Goal: Task Accomplishment & Management: Manage account settings

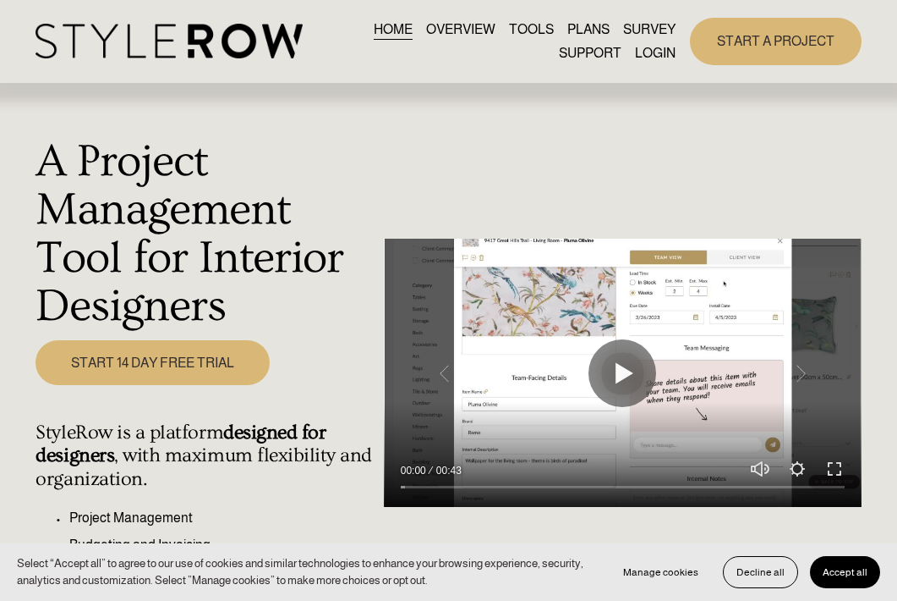
click at [648, 55] on link "LOGIN" at bounding box center [655, 52] width 41 height 23
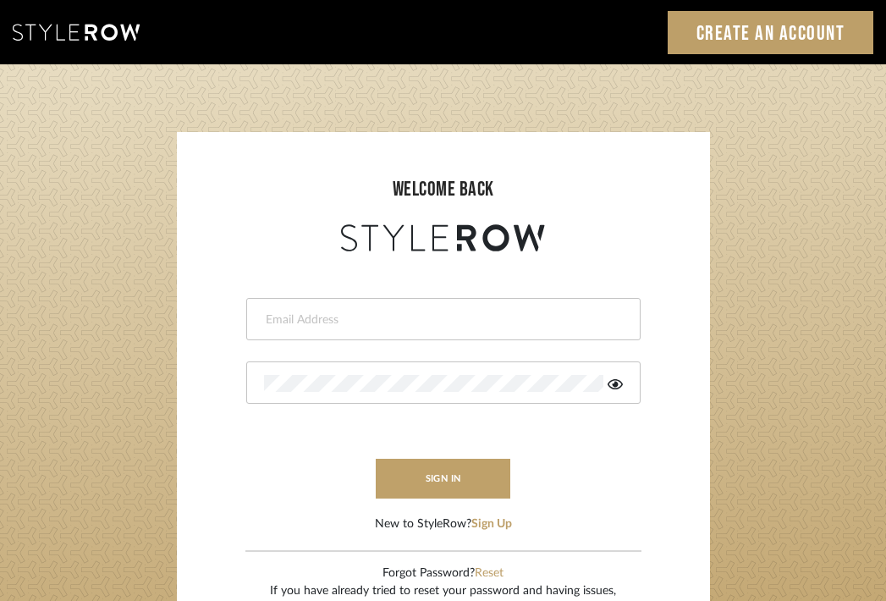
type input "khrysten@KHRYSTENTAYLOR.COM"
click at [392, 323] on input "khrysten@KHRYSTENTAYLOR.COM" at bounding box center [441, 319] width 354 height 17
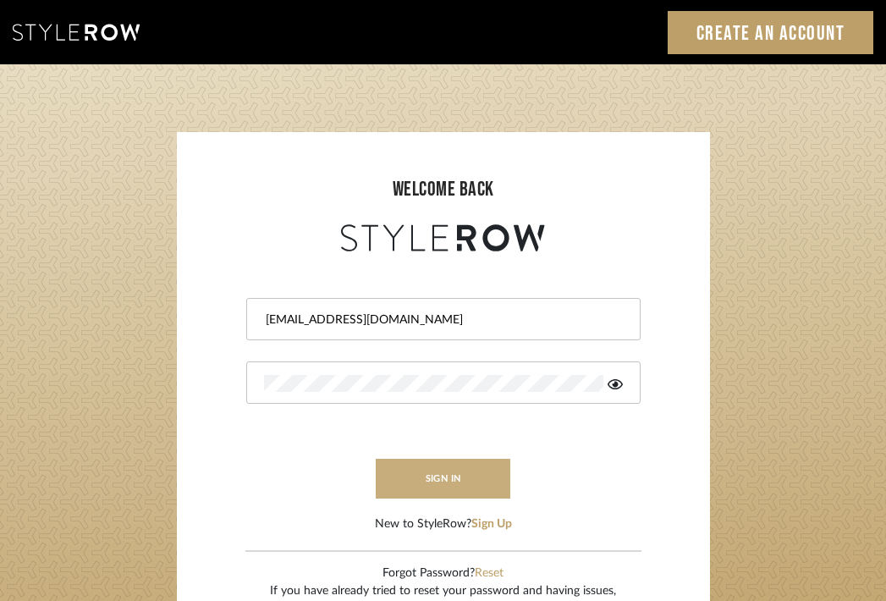
click at [432, 480] on button "sign in" at bounding box center [443, 478] width 135 height 40
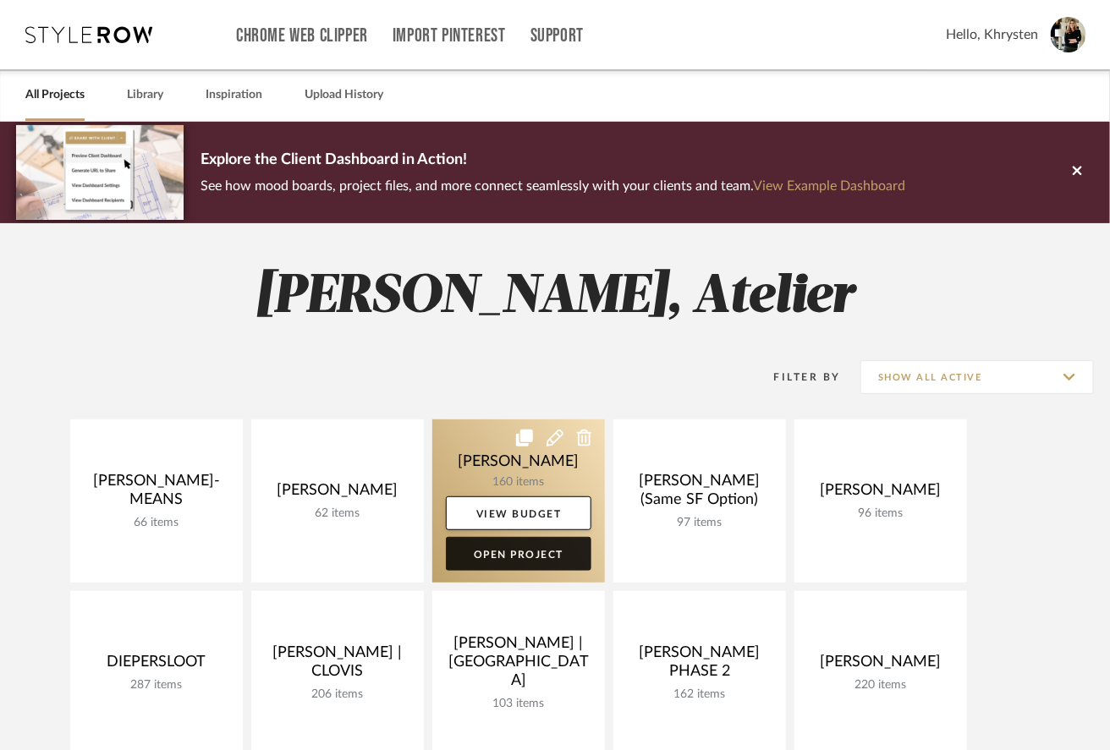
click at [485, 555] on link "Open Project" at bounding box center [518, 554] width 145 height 34
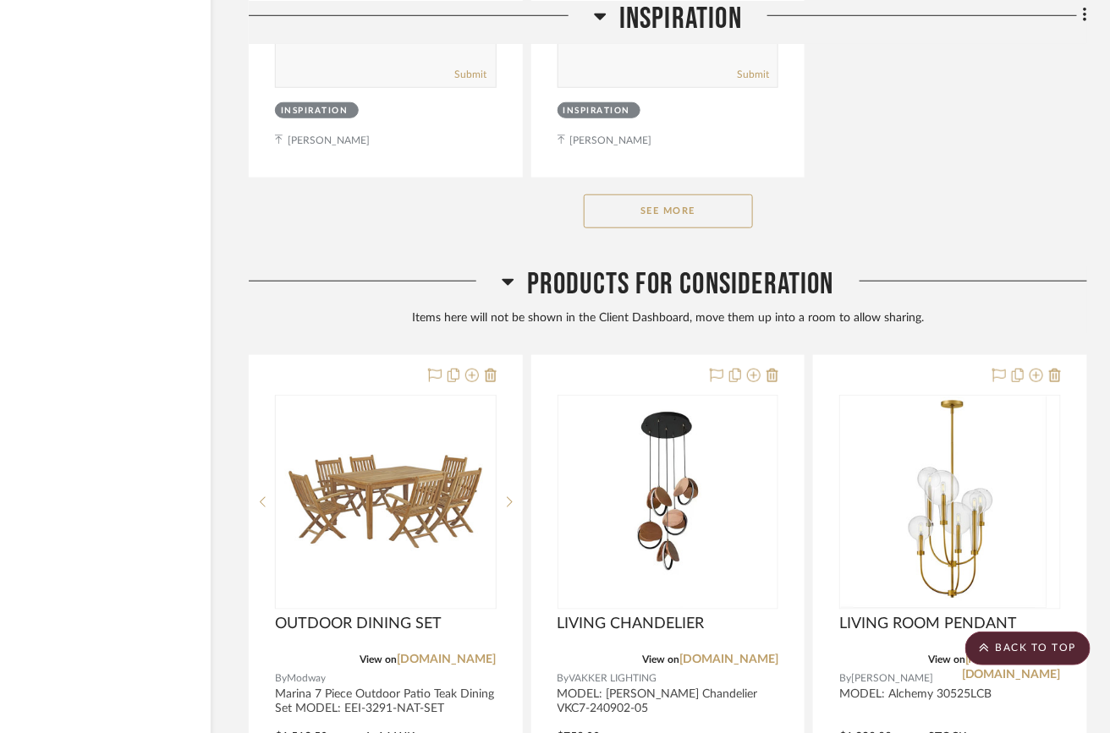
scroll to position [33730, 107]
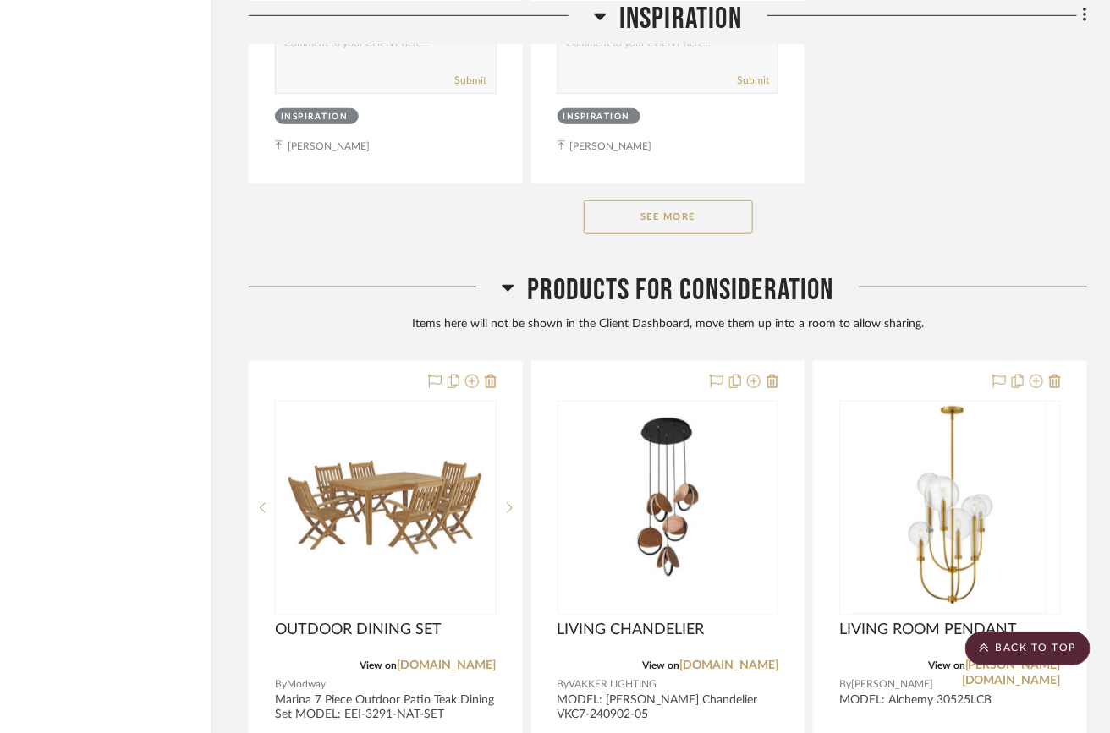
click at [506, 292] on icon at bounding box center [508, 288] width 12 height 7
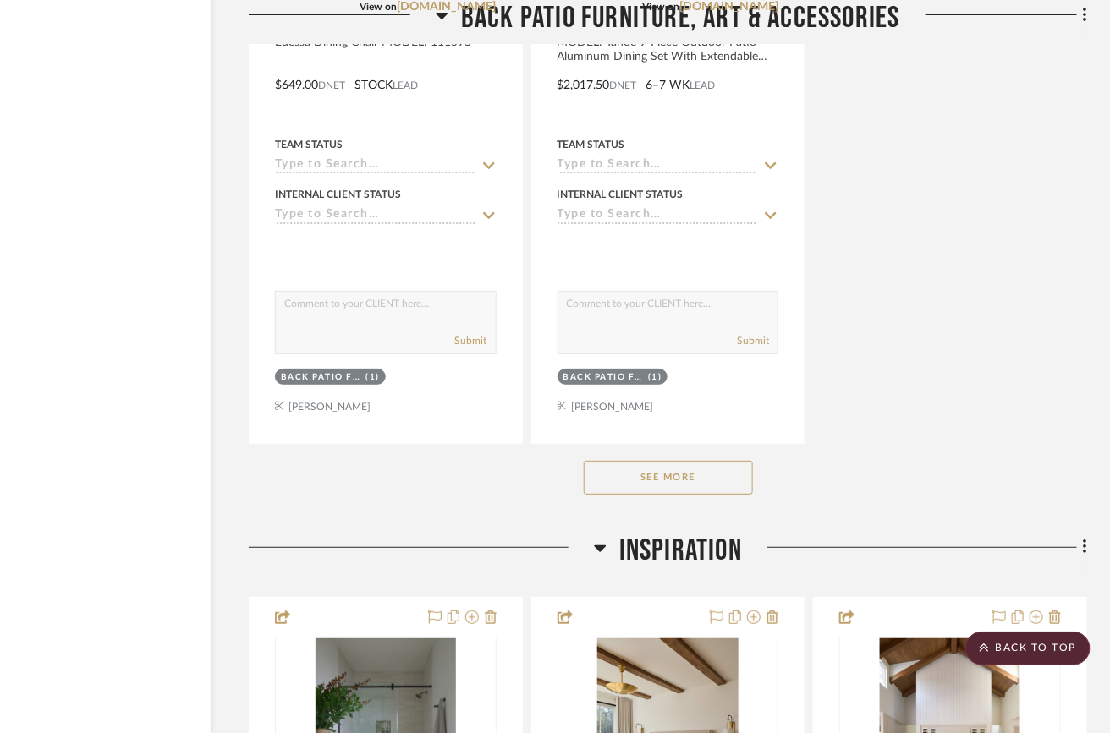
scroll to position [31116, 107]
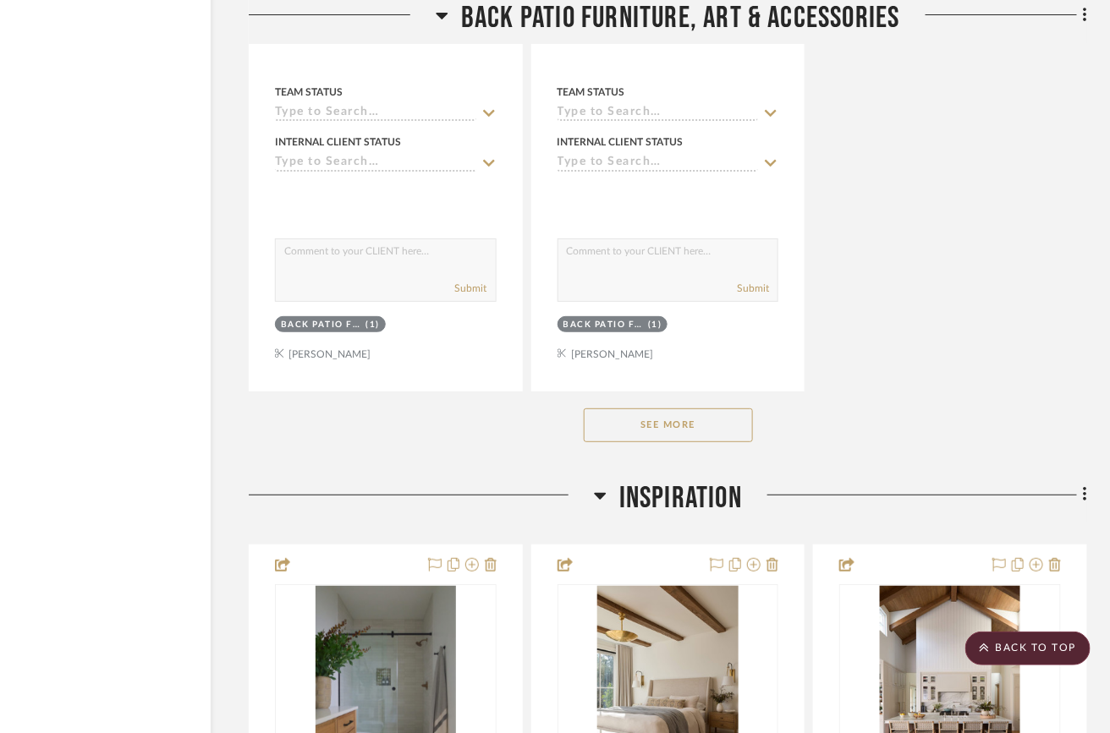
click at [601, 500] on icon at bounding box center [600, 496] width 12 height 7
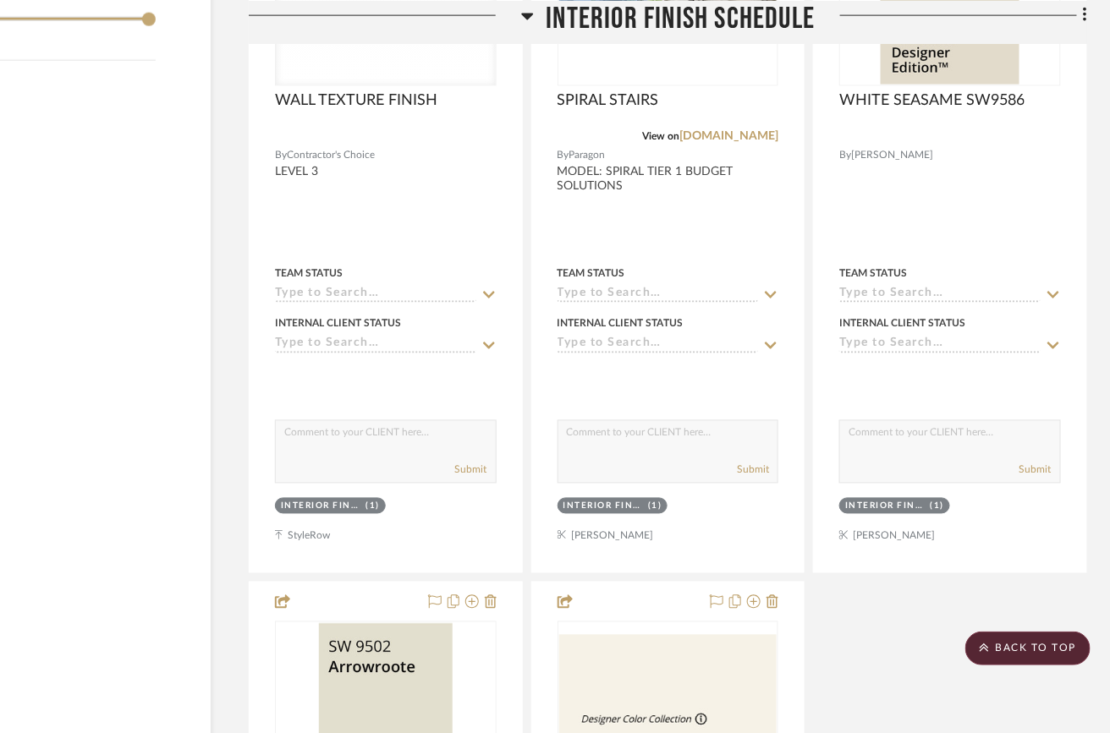
scroll to position [0, 107]
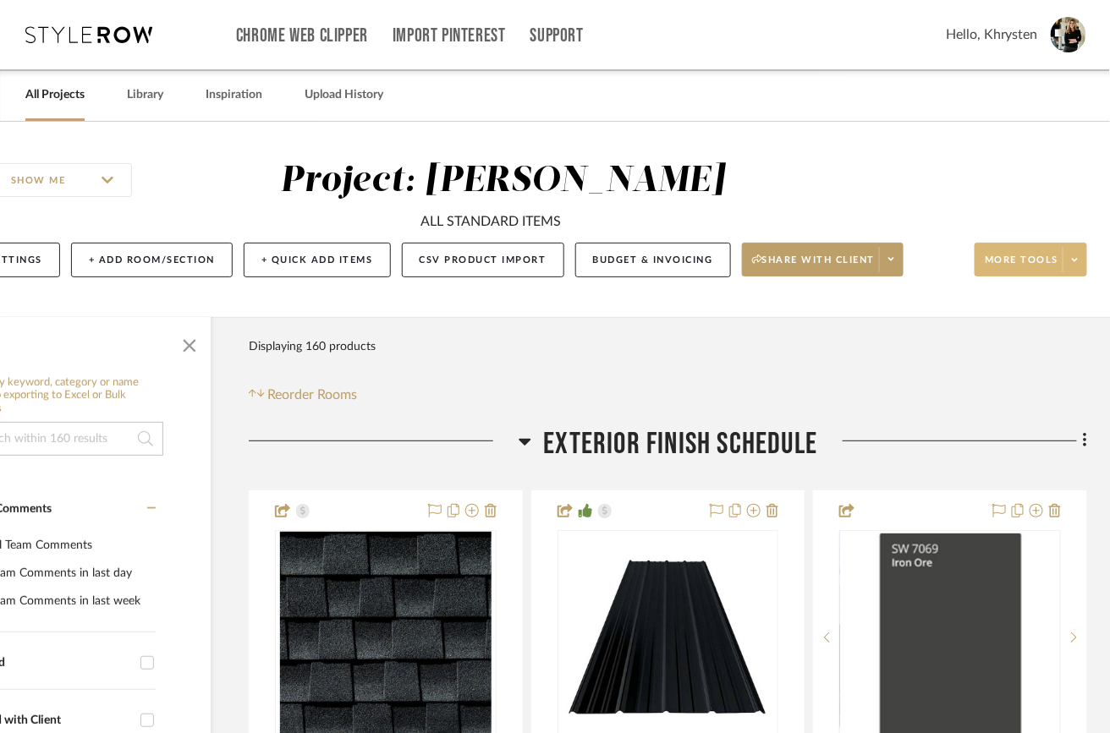
click at [1005, 245] on button "More tools" at bounding box center [1030, 260] width 112 height 34
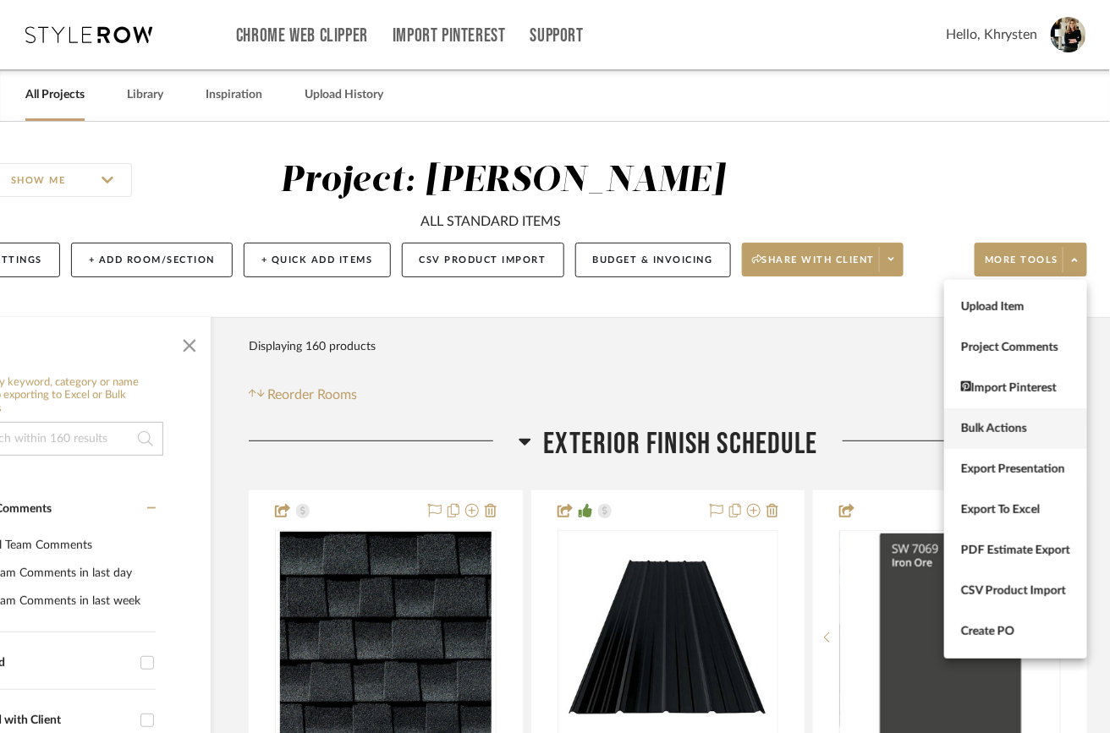
click at [990, 425] on span "Bulk Actions" at bounding box center [1015, 429] width 109 height 14
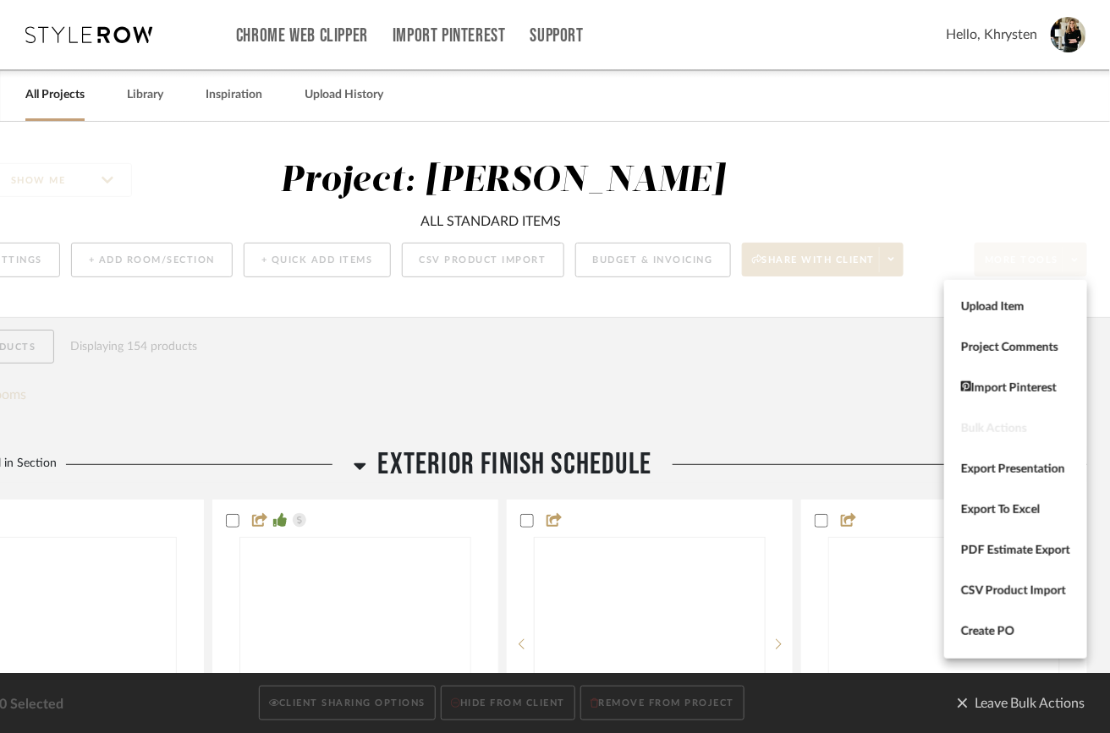
scroll to position [0, 0]
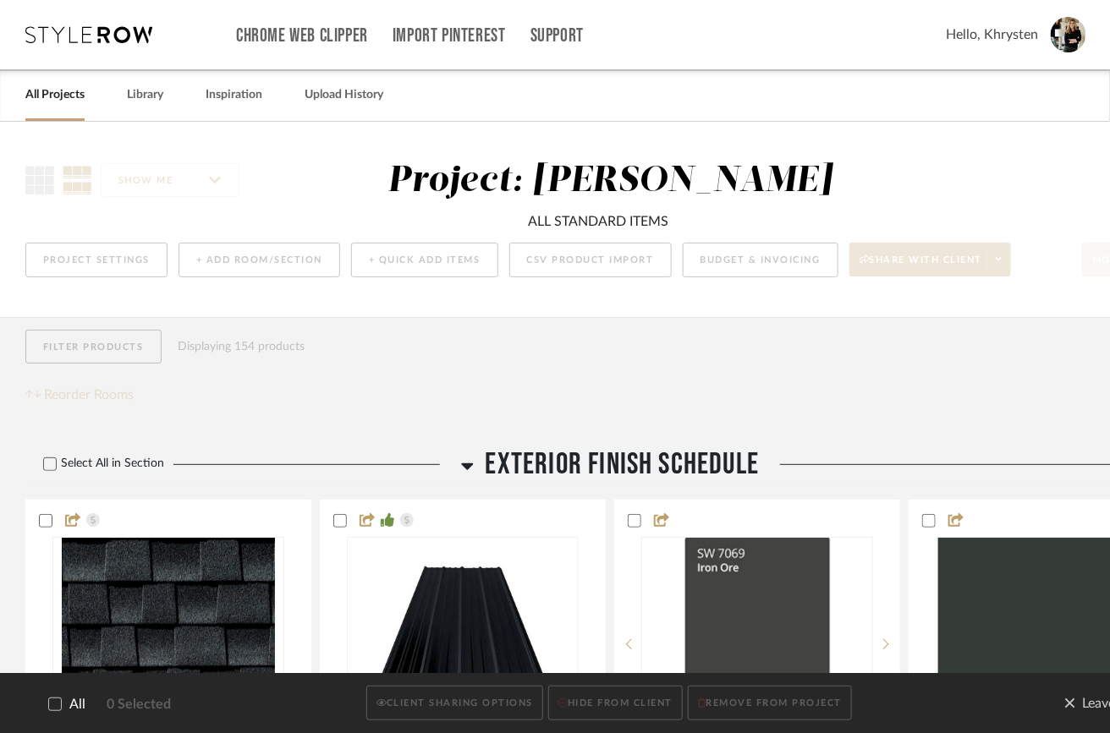
click at [51, 702] on icon at bounding box center [55, 705] width 12 height 12
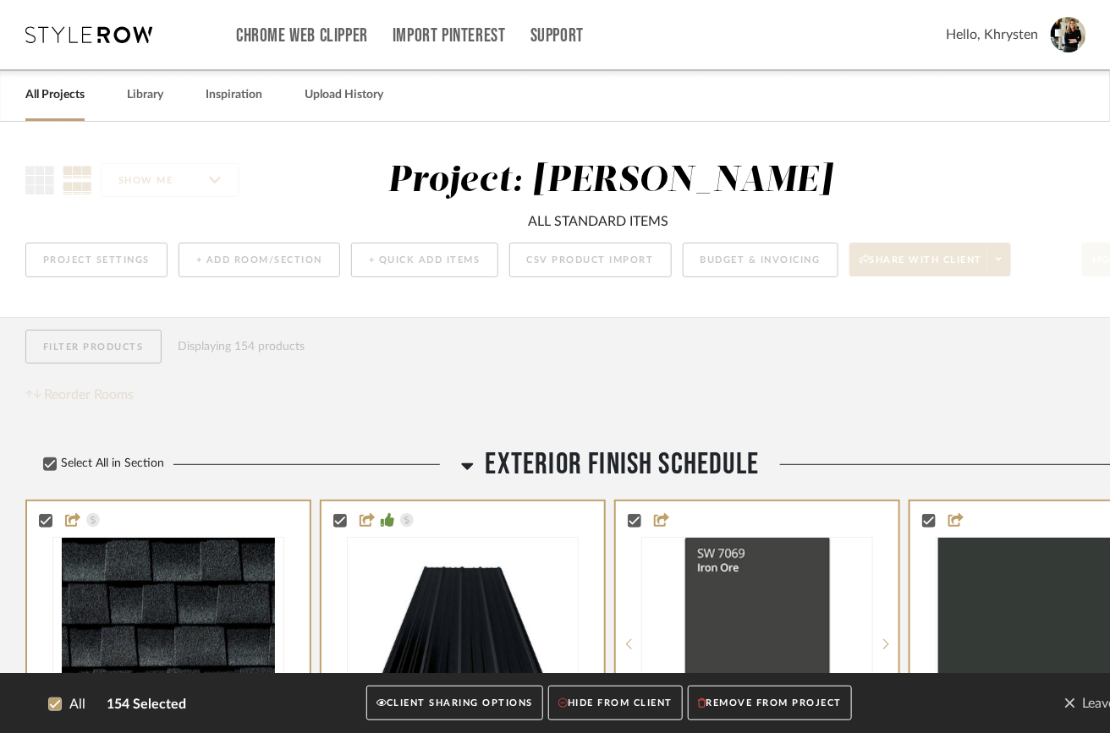
click at [436, 702] on button "CLIENT SHARING OPTIONS" at bounding box center [454, 704] width 177 height 35
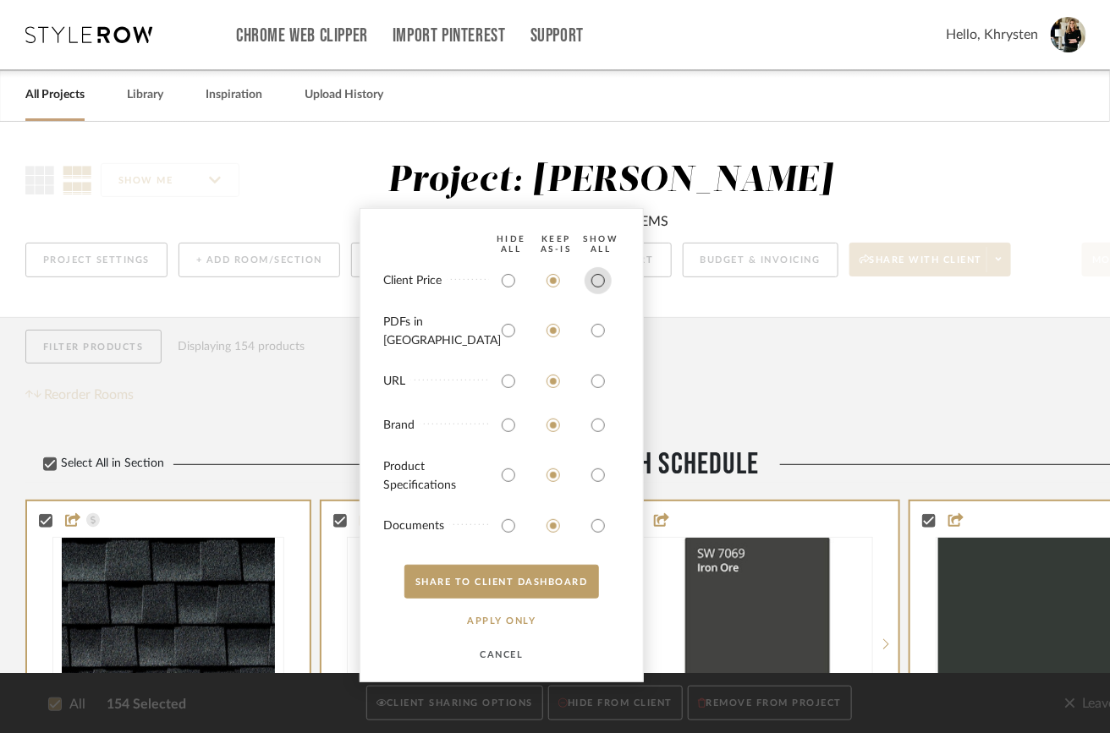
click at [597, 289] on input "radio" at bounding box center [597, 280] width 27 height 27
radio input "true"
click at [599, 338] on input "radio" at bounding box center [597, 330] width 27 height 27
radio input "true"
click at [597, 472] on input "radio" at bounding box center [597, 475] width 27 height 27
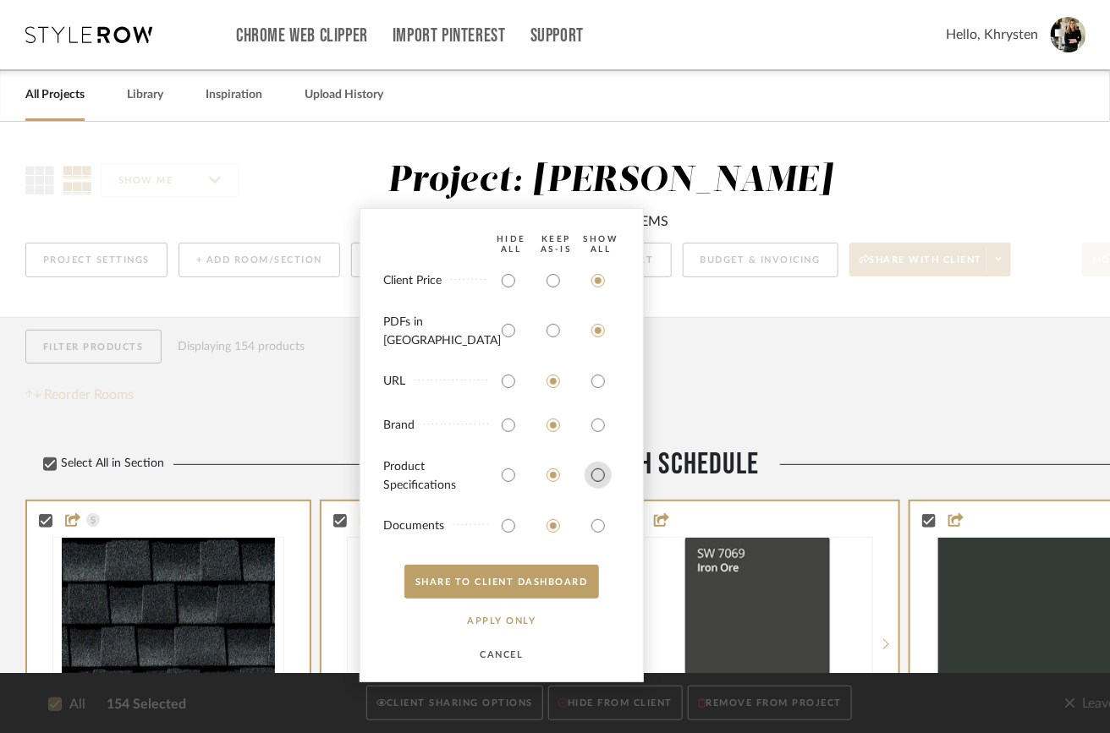
radio input "true"
click at [596, 523] on input "radio" at bounding box center [597, 526] width 27 height 27
radio input "true"
click at [533, 585] on button "SHARE TO CLIENT Dashboard" at bounding box center [501, 582] width 195 height 34
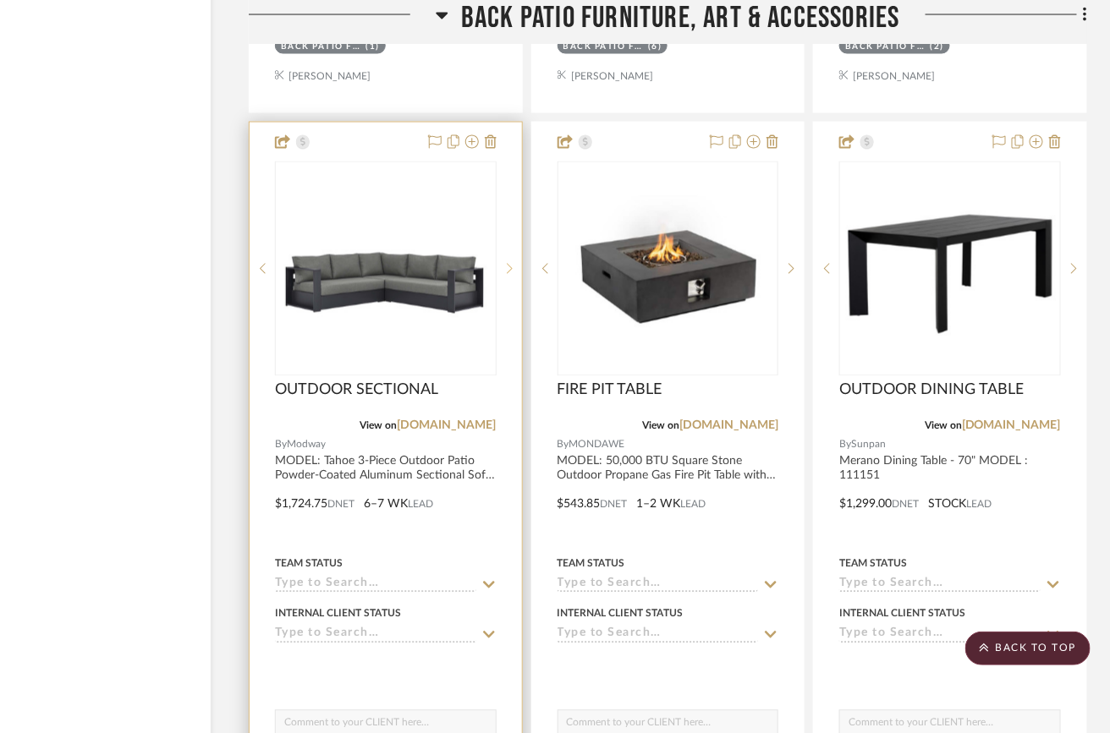
scroll to position [29939, 107]
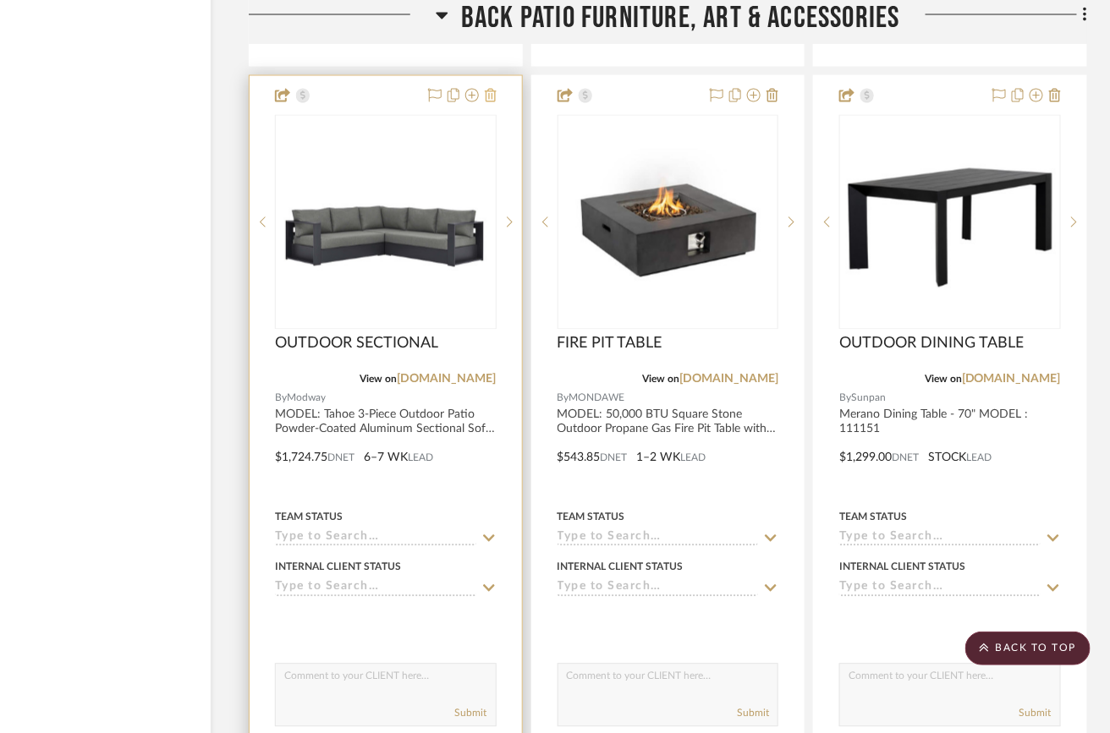
click at [490, 96] on icon at bounding box center [491, 96] width 12 height 14
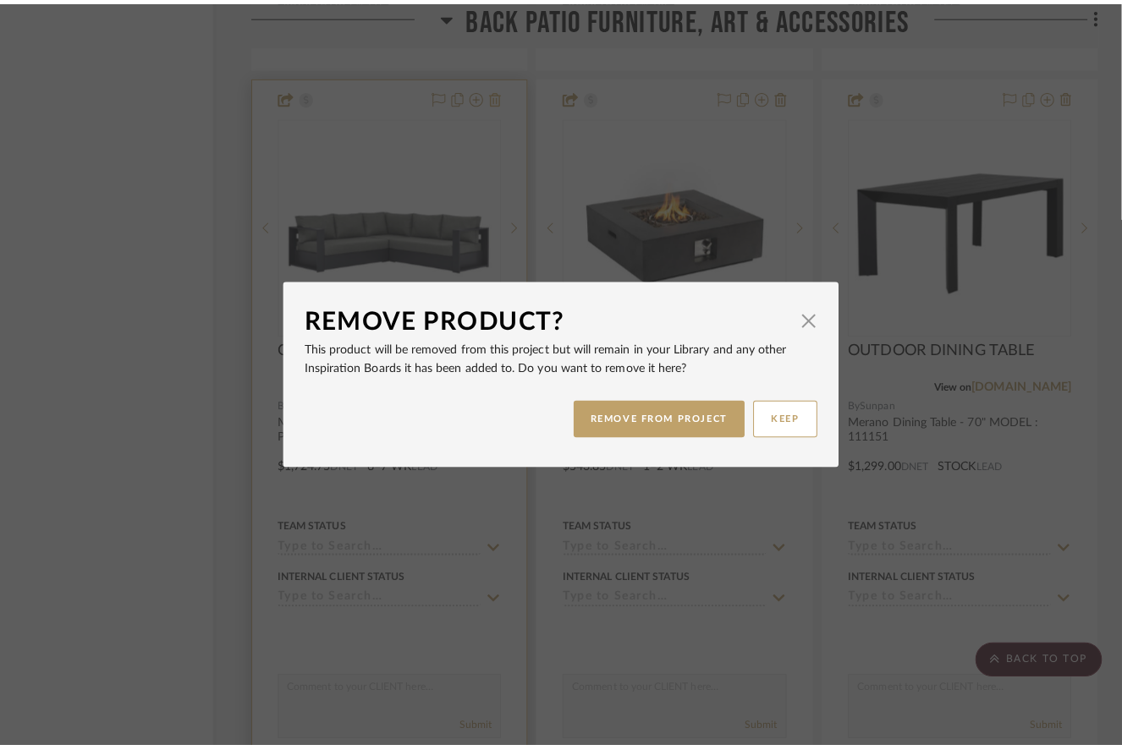
scroll to position [0, 0]
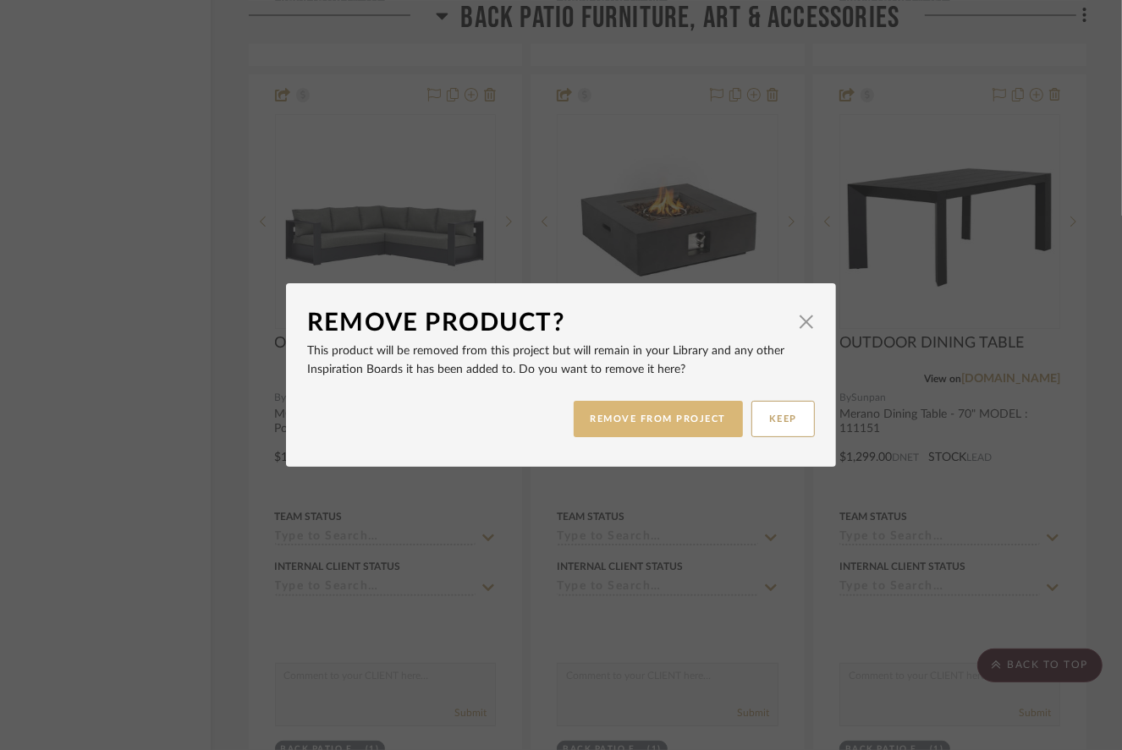
click at [631, 419] on button "REMOVE FROM PROJECT" at bounding box center [658, 419] width 170 height 36
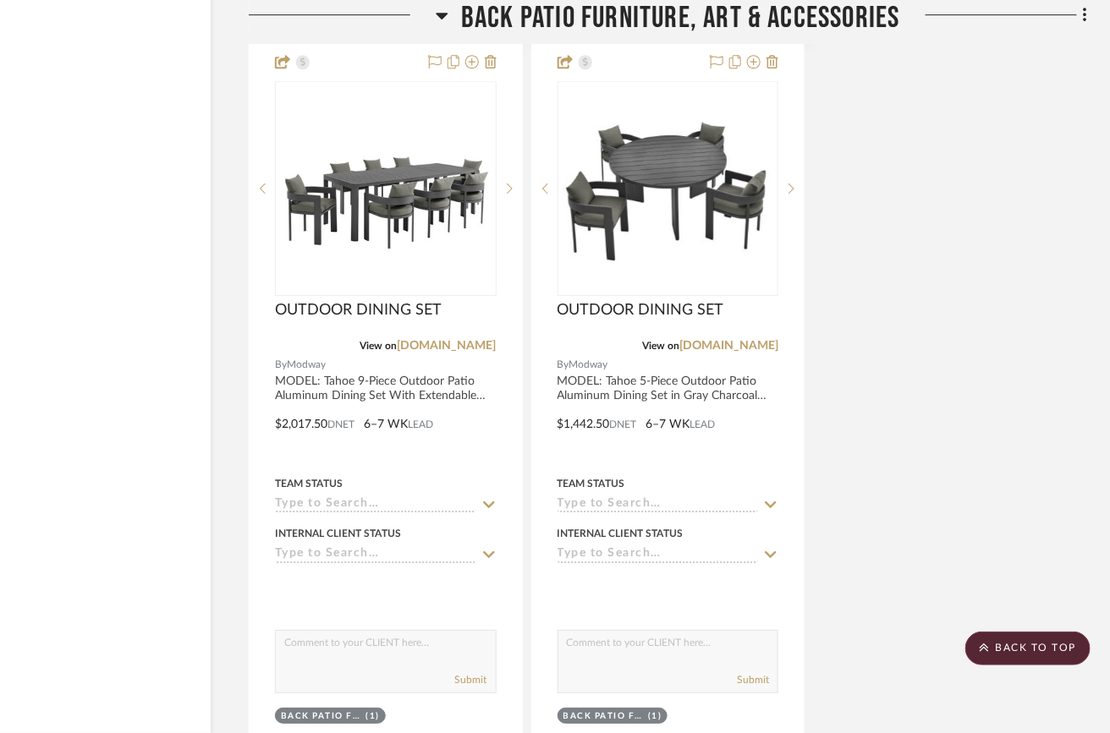
scroll to position [30728, 107]
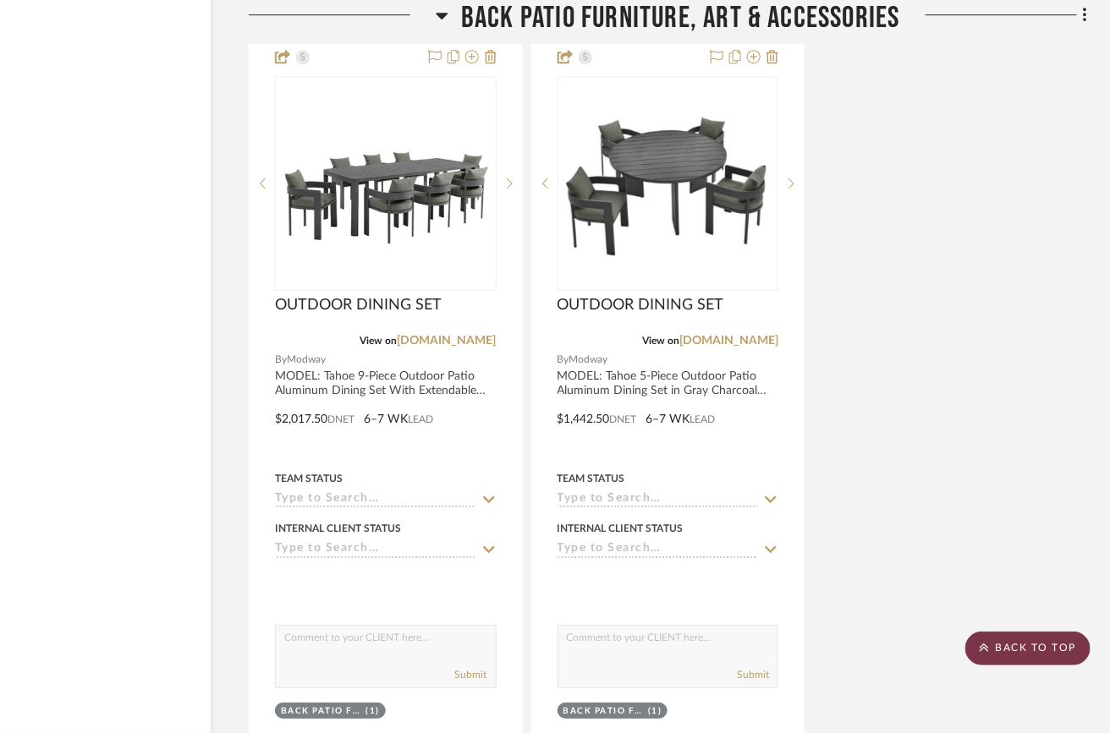
click at [1016, 649] on scroll-to-top-button "BACK TO TOP" at bounding box center [1027, 649] width 125 height 34
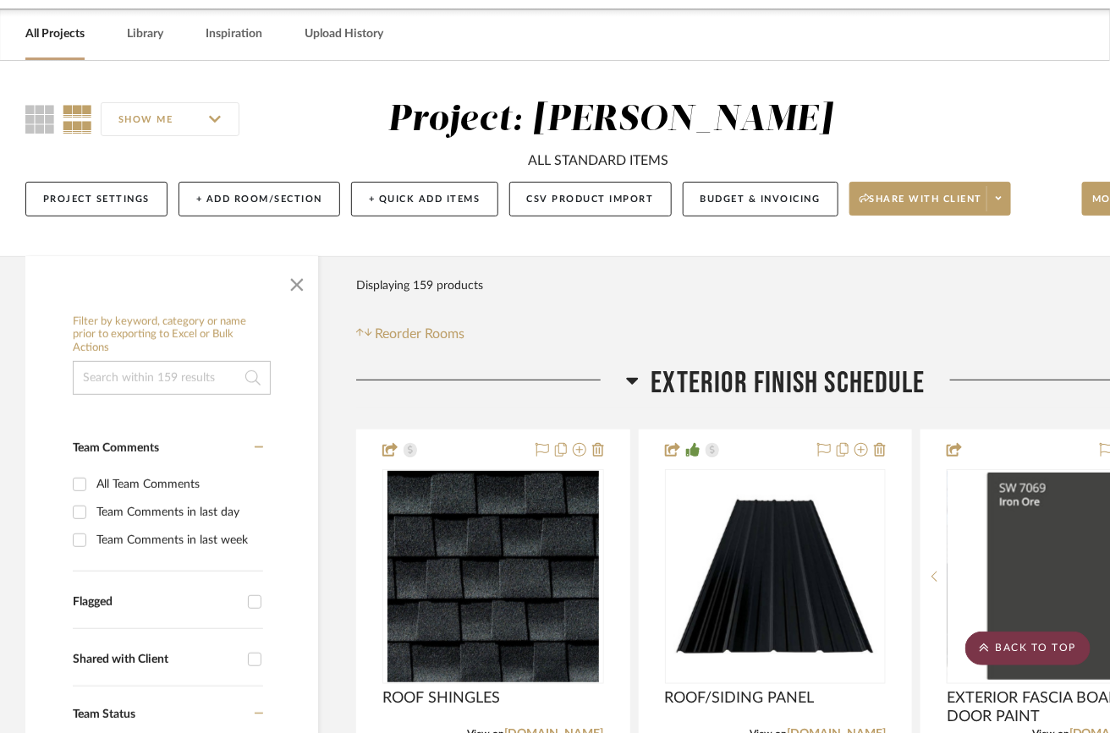
scroll to position [0, 0]
